Goal: Complete application form

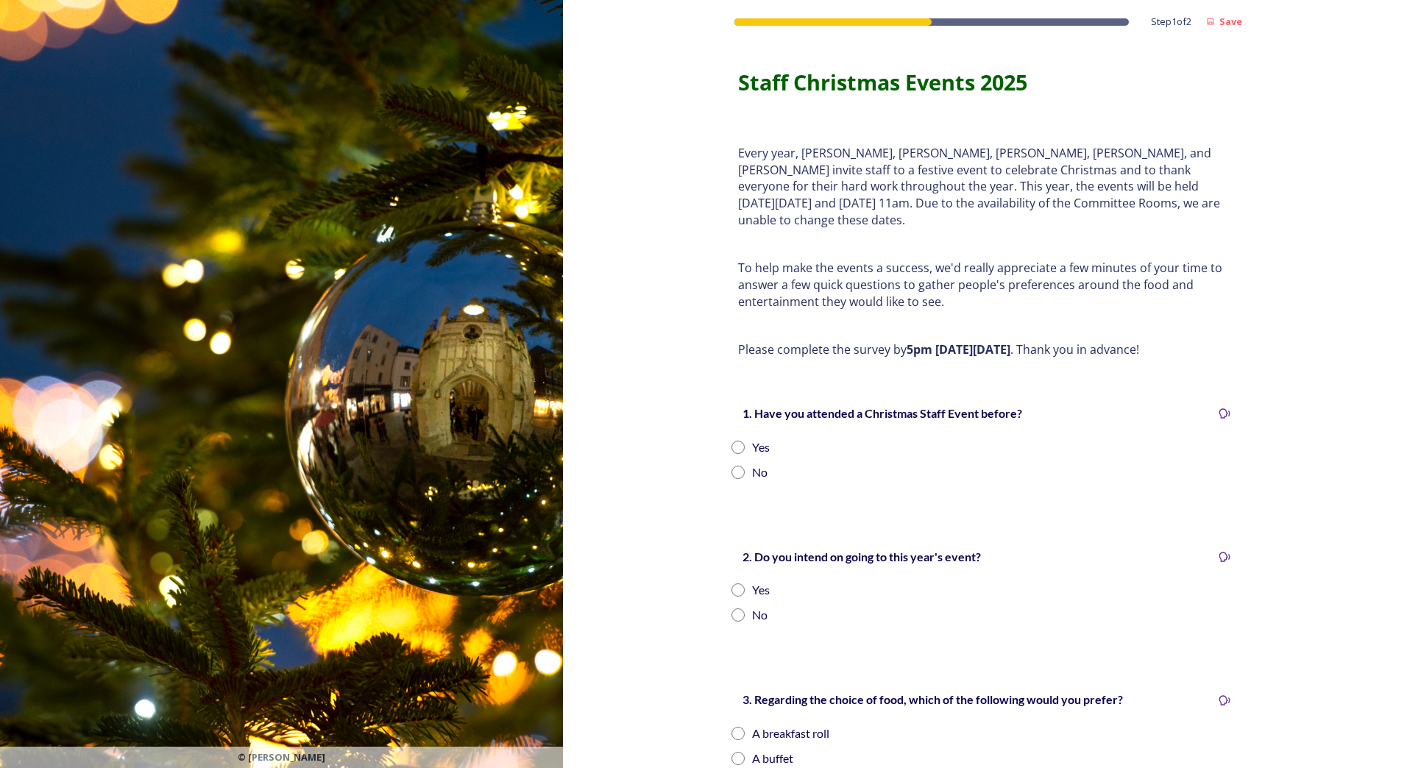
click at [737, 441] on input "radio" at bounding box center [738, 447] width 13 height 13
radio input "true"
click at [737, 584] on input "radio" at bounding box center [738, 590] width 13 height 13
radio input "true"
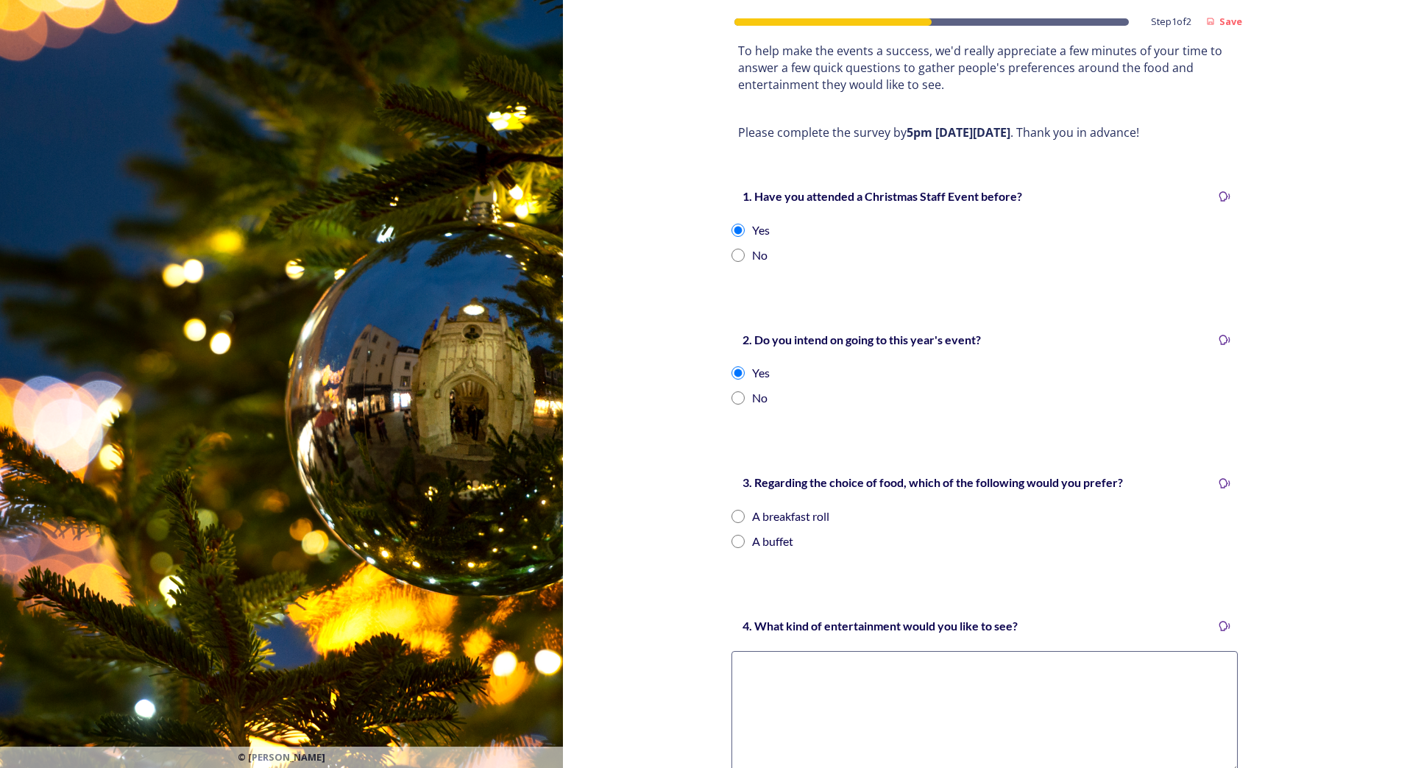
scroll to position [221, 0]
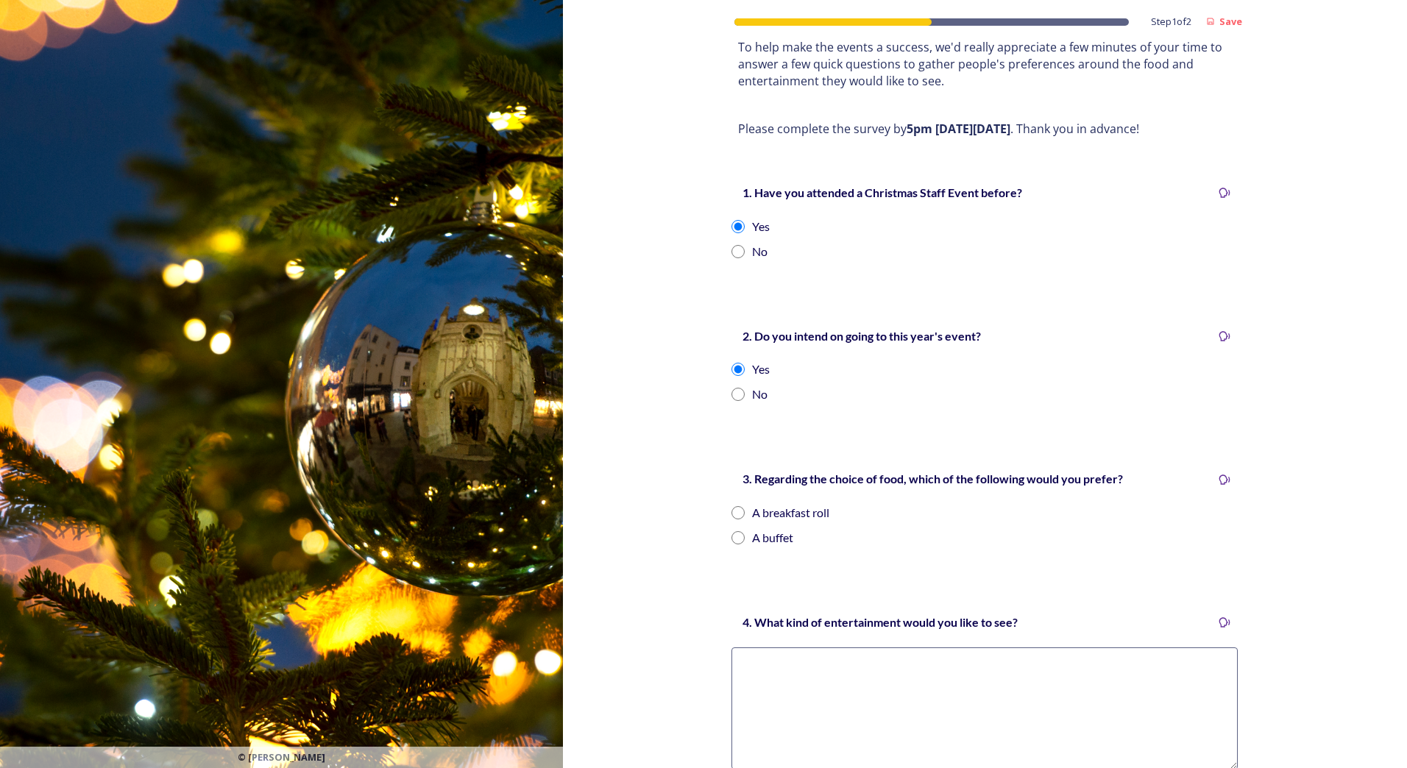
click at [739, 531] on input "radio" at bounding box center [738, 537] width 13 height 13
radio input "true"
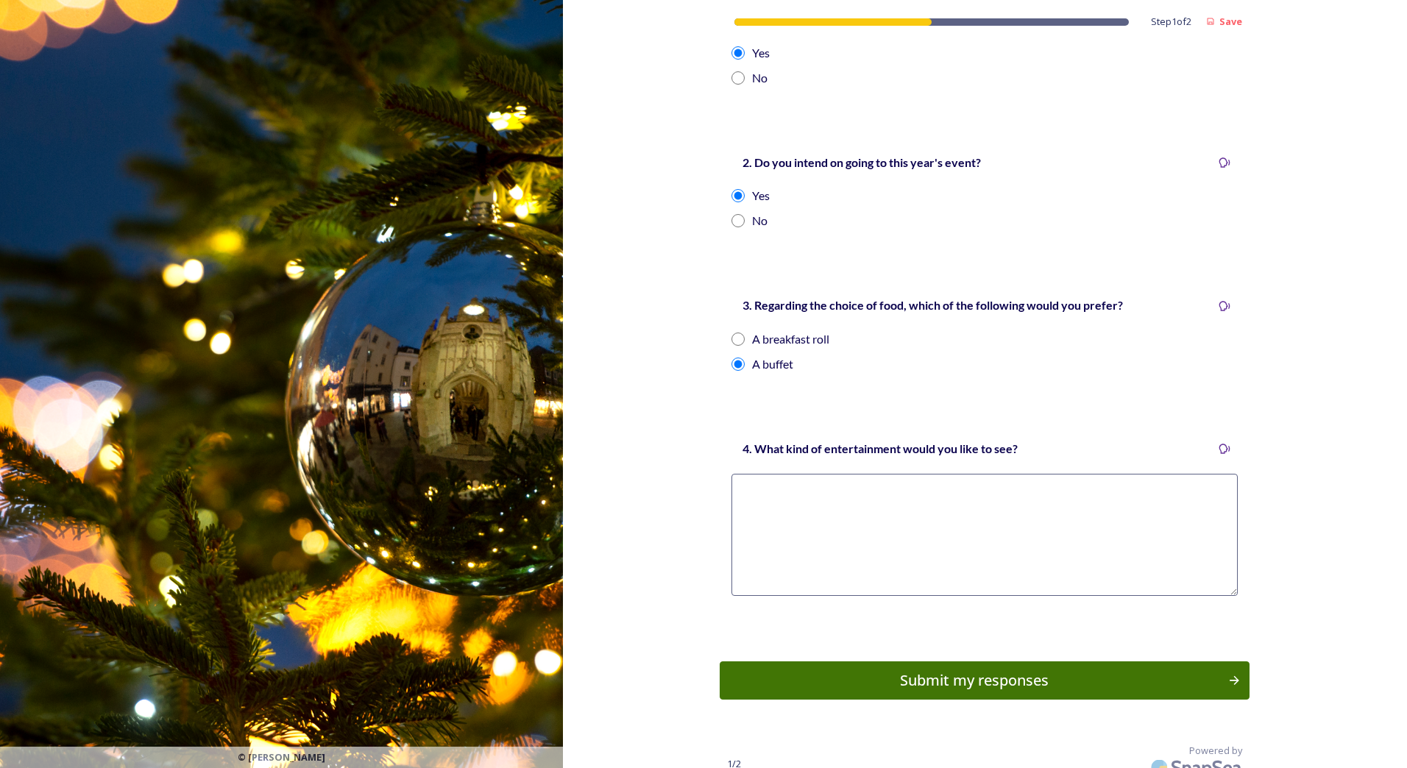
click at [1018, 496] on textarea at bounding box center [985, 535] width 506 height 122
type textarea "Team games, mixing up service areas so we meet people from different areas"
click at [991, 670] on div "Submit my responses" at bounding box center [975, 681] width 498 height 22
